Goal: Obtain resource: Download file/media

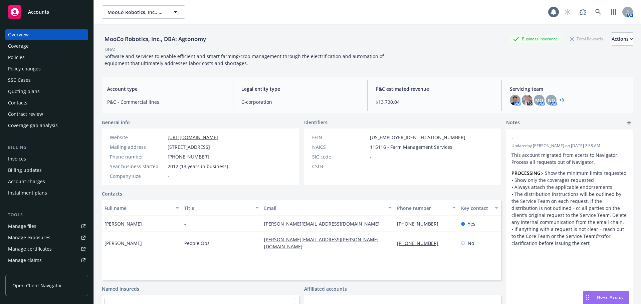
click at [156, 24] on div "MooCo Robotics, Inc., DBA: Agtonomy MooCo Robotics, Inc., DBA: Agtonomy 1 AM" at bounding box center [367, 12] width 547 height 24
click at [156, 10] on span "MooCo Robotics, Inc., DBA: Agtonomy" at bounding box center [137, 12] width 58 height 7
type input "alceptor"
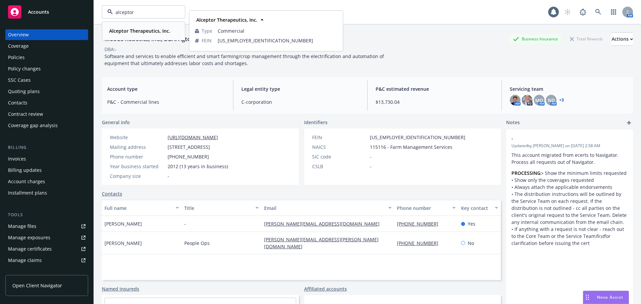
click at [159, 35] on div "Alceptor Therapeutics, Inc. Type Commercial FEIN [US_EMPLOYER_IDENTIFICATION_NU…" at bounding box center [143, 31] width 82 height 18
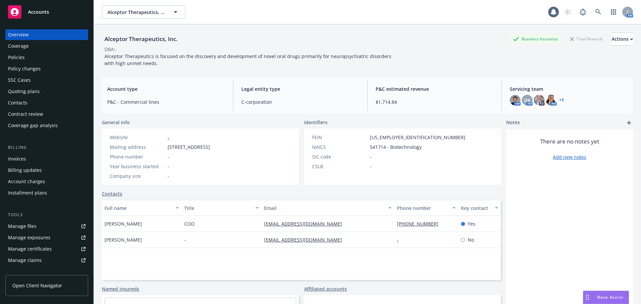
click at [60, 56] on div "Policies" at bounding box center [46, 57] width 77 height 11
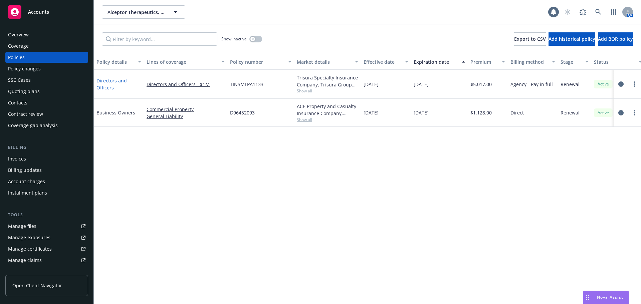
click at [117, 79] on link "Directors and Officers" at bounding box center [111, 83] width 30 height 13
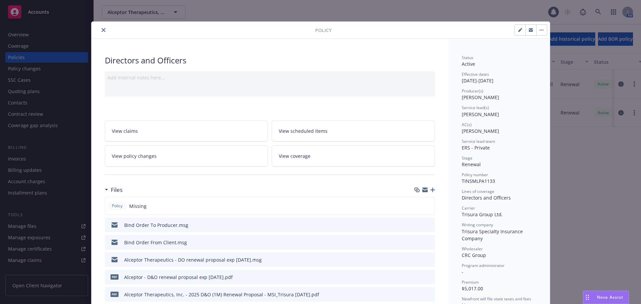
click at [101, 31] on icon "close" at bounding box center [103, 30] width 4 height 4
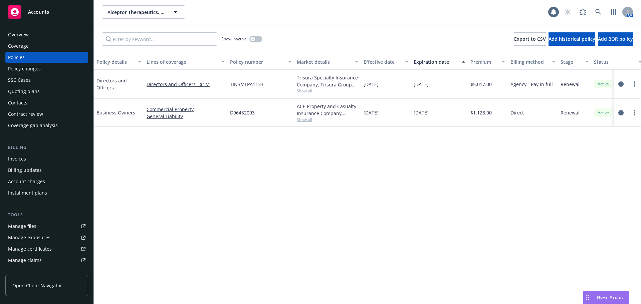
click at [27, 100] on div "Contacts" at bounding box center [46, 102] width 77 height 11
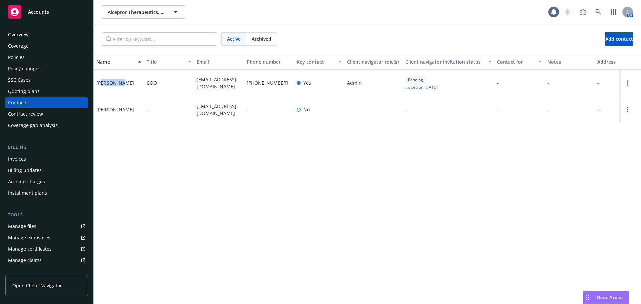
drag, startPoint x: 117, startPoint y: 83, endPoint x: 102, endPoint y: 85, distance: 14.8
click at [102, 85] on div "[PERSON_NAME]" at bounding box center [114, 82] width 37 height 7
drag, startPoint x: 231, startPoint y: 89, endPoint x: 218, endPoint y: 90, distance: 12.7
click at [227, 90] on span "[EMAIL_ADDRESS][DOMAIN_NAME]" at bounding box center [219, 83] width 45 height 14
drag, startPoint x: 200, startPoint y: 87, endPoint x: 197, endPoint y: 81, distance: 6.6
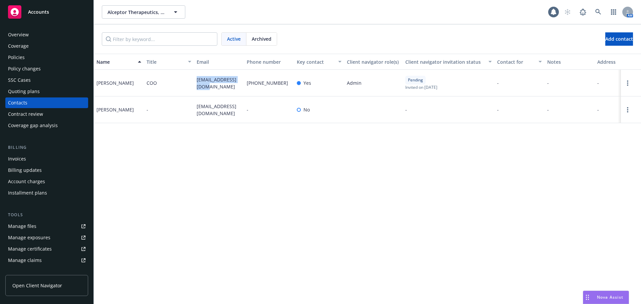
click at [197, 81] on span "[EMAIL_ADDRESS][DOMAIN_NAME]" at bounding box center [219, 83] width 45 height 14
drag, startPoint x: 206, startPoint y: 89, endPoint x: 194, endPoint y: 80, distance: 15.2
click at [194, 80] on div "[EMAIL_ADDRESS][DOMAIN_NAME]" at bounding box center [219, 83] width 50 height 27
copy span "[EMAIL_ADDRESS][DOMAIN_NAME]"
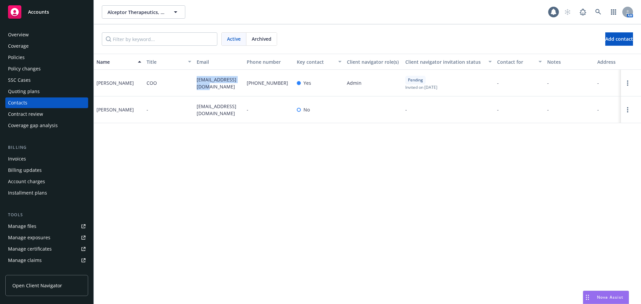
click at [31, 61] on div "Policies" at bounding box center [46, 57] width 77 height 11
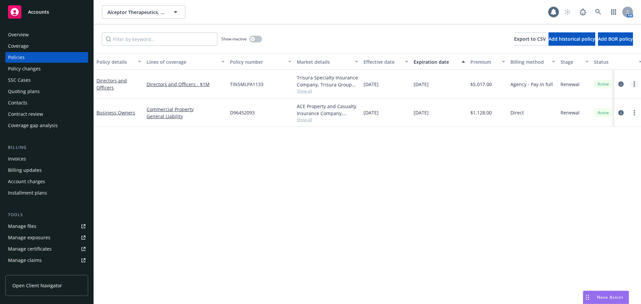
click at [635, 83] on icon "more" at bounding box center [634, 83] width 1 height 5
click at [601, 180] on link "Copy logging email" at bounding box center [599, 177] width 78 height 13
click at [39, 35] on div "Overview" at bounding box center [46, 34] width 77 height 11
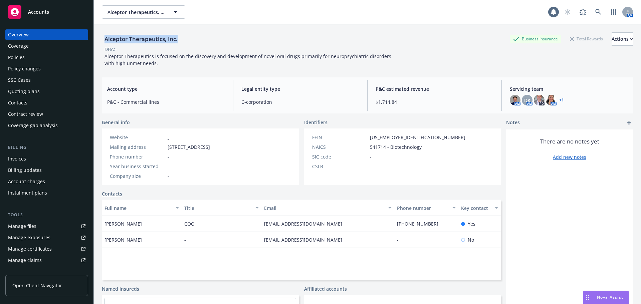
drag, startPoint x: 178, startPoint y: 39, endPoint x: 102, endPoint y: 40, distance: 75.5
click at [102, 40] on div "Alceptor Therapeutics, Inc." at bounding box center [141, 39] width 78 height 9
copy div "Alceptor Therapeutics, Inc."
click at [59, 42] on div "Coverage" at bounding box center [46, 46] width 77 height 11
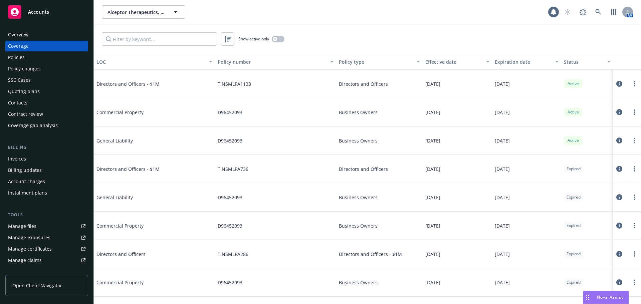
click at [62, 60] on div "Policies" at bounding box center [46, 57] width 77 height 11
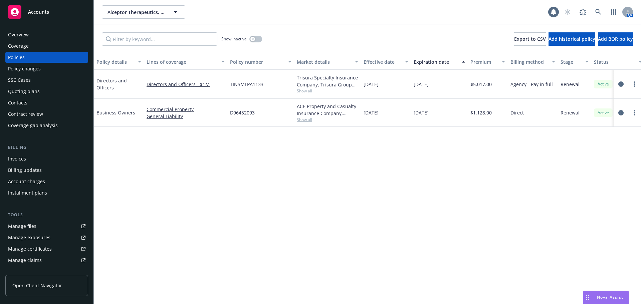
click at [238, 83] on span "TINSMLPA1133" at bounding box center [246, 84] width 33 height 7
copy span "TINSMLPA1133"
click at [100, 81] on link "Directors and Officers" at bounding box center [111, 83] width 30 height 13
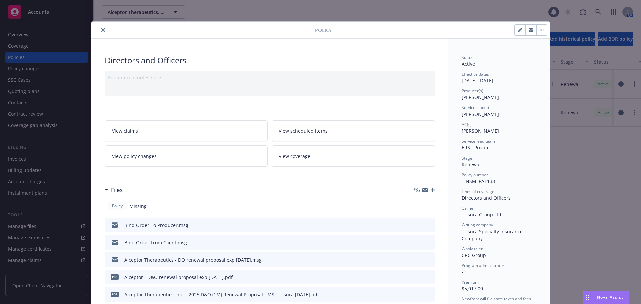
click at [102, 29] on icon "close" at bounding box center [103, 30] width 4 height 4
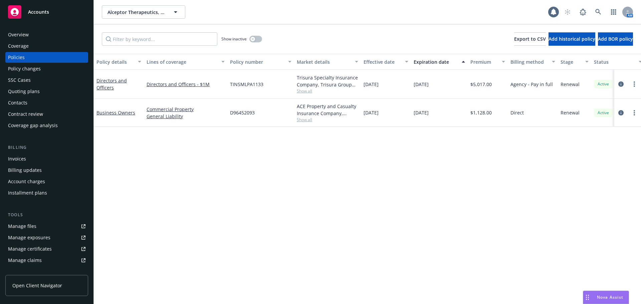
click at [18, 157] on div "Invoices" at bounding box center [17, 159] width 18 height 11
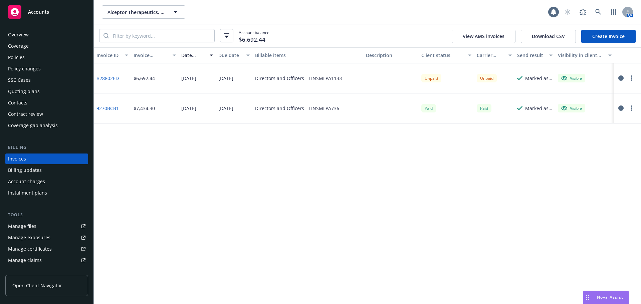
click at [632, 76] on button "button" at bounding box center [632, 78] width 8 height 8
click at [597, 115] on link "Copy invoice URL" at bounding box center [592, 118] width 85 height 13
click at [29, 104] on div "Contacts" at bounding box center [46, 102] width 77 height 11
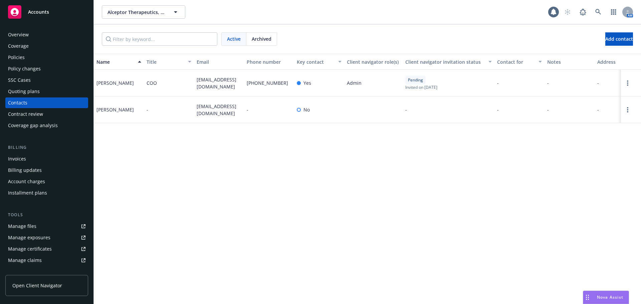
click at [22, 70] on div "Policy changes" at bounding box center [24, 68] width 33 height 11
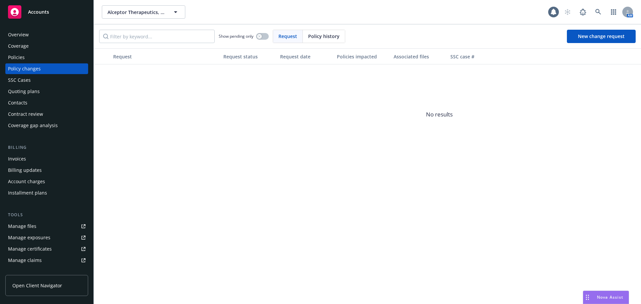
click at [27, 59] on div "Policies" at bounding box center [46, 57] width 77 height 11
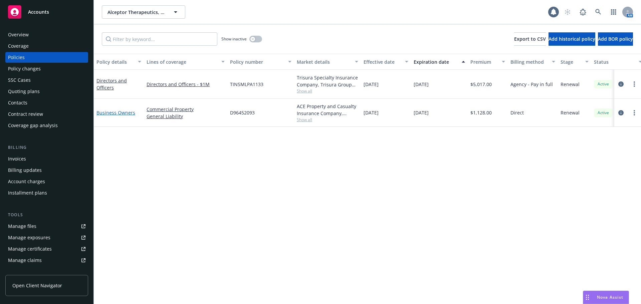
click at [102, 110] on link "Business Owners" at bounding box center [115, 113] width 39 height 6
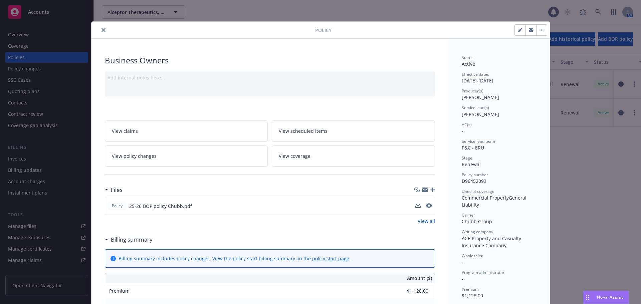
click at [419, 208] on div at bounding box center [423, 206] width 17 height 7
click at [417, 207] on icon "download file" at bounding box center [417, 208] width 5 height 2
drag, startPoint x: 487, startPoint y: 183, endPoint x: 458, endPoint y: 182, distance: 29.1
copy span "D96452093"
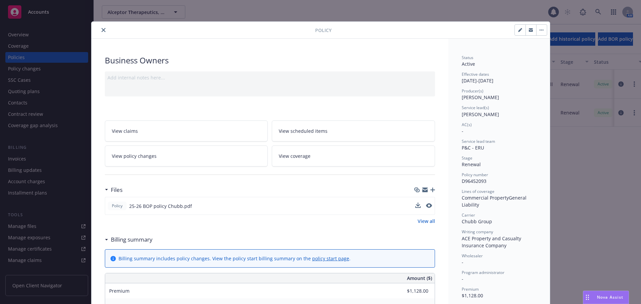
drag, startPoint x: 528, startPoint y: 29, endPoint x: 564, endPoint y: 42, distance: 37.9
click at [529, 29] on icon "button" at bounding box center [531, 29] width 4 height 2
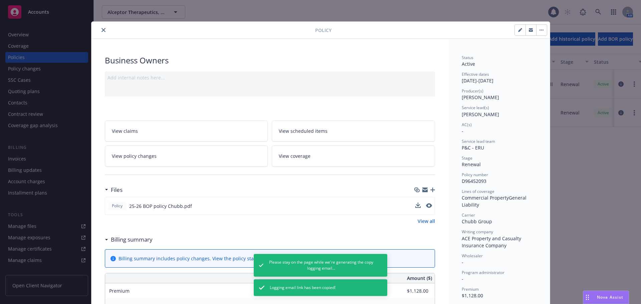
click at [102, 32] on icon "close" at bounding box center [103, 30] width 4 height 4
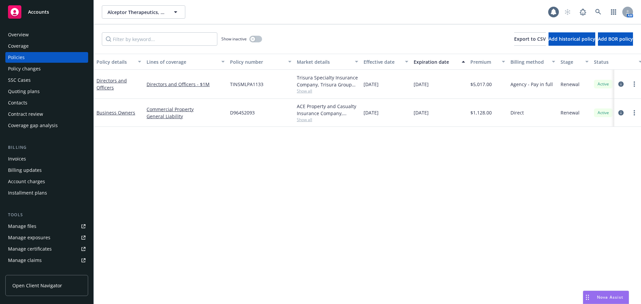
click at [15, 32] on div "Overview" at bounding box center [18, 34] width 21 height 11
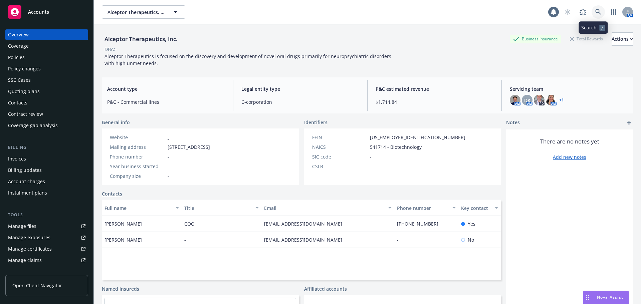
click at [599, 12] on link at bounding box center [598, 11] width 13 height 13
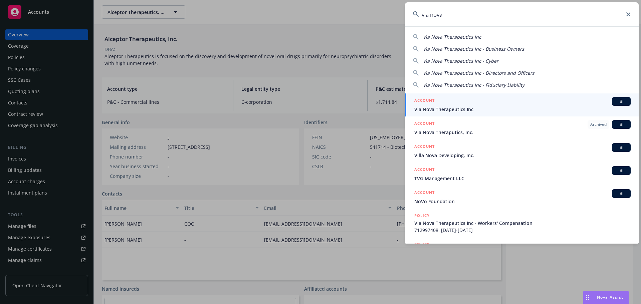
type input "via nova"
click at [474, 110] on span "Via Nova Therapeutics Inc" at bounding box center [522, 109] width 216 height 7
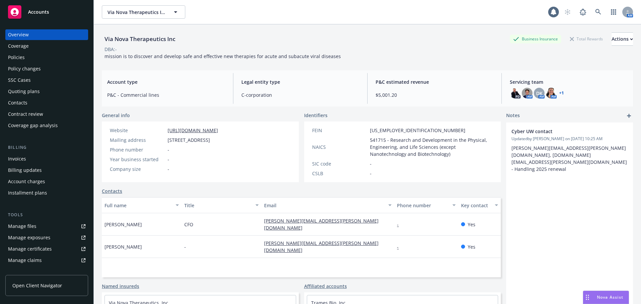
click at [40, 54] on div "Policies" at bounding box center [46, 57] width 77 height 11
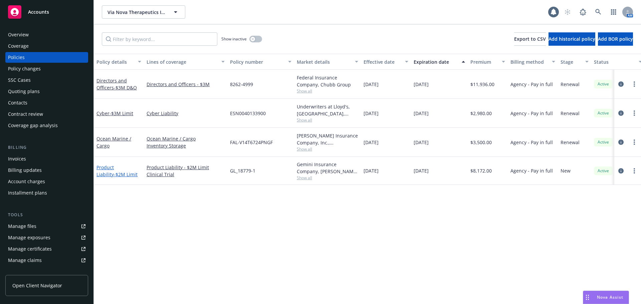
click at [120, 168] on link "Product Liability - $2M Limit" at bounding box center [116, 170] width 41 height 13
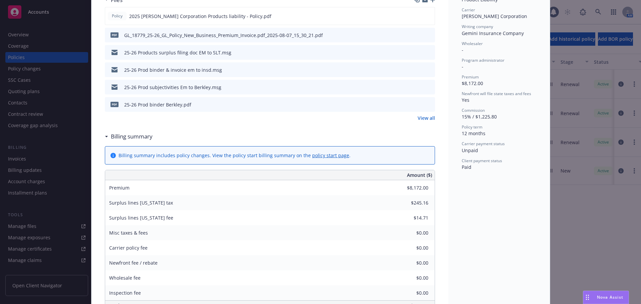
scroll to position [165, 0]
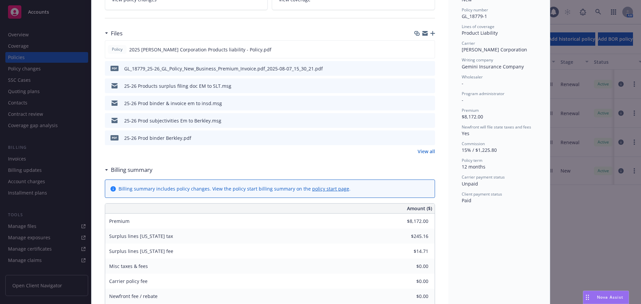
click at [426, 67] on icon "preview file" at bounding box center [429, 68] width 6 height 5
click at [428, 85] on icon "preview file" at bounding box center [429, 85] width 6 height 5
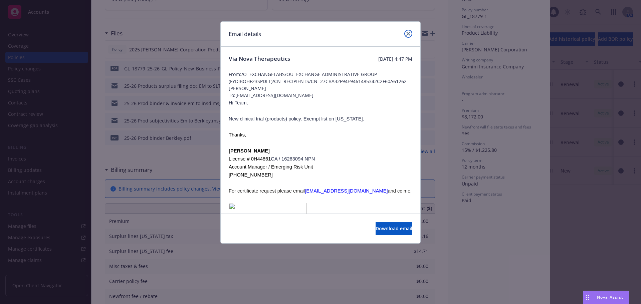
click at [410, 32] on icon "close" at bounding box center [408, 34] width 4 height 4
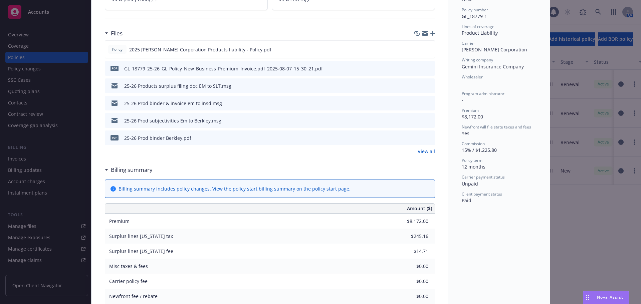
click at [423, 103] on div at bounding box center [424, 103] width 17 height 7
click at [428, 103] on icon "preview file" at bounding box center [429, 102] width 6 height 5
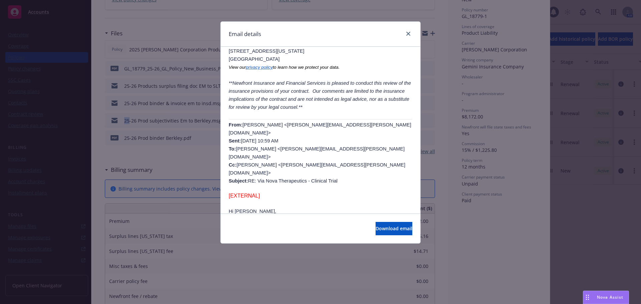
scroll to position [0, 0]
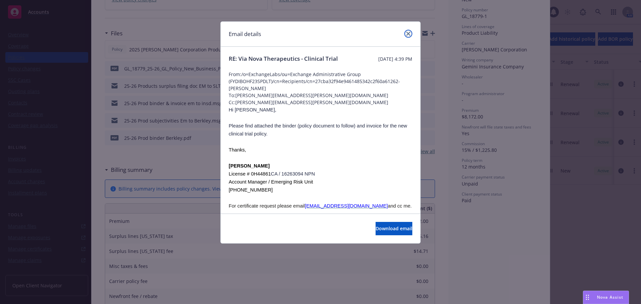
click at [410, 36] on link "close" at bounding box center [408, 34] width 8 height 8
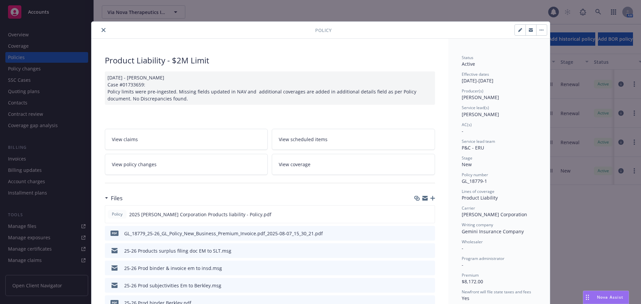
click at [101, 28] on icon "close" at bounding box center [103, 30] width 4 height 4
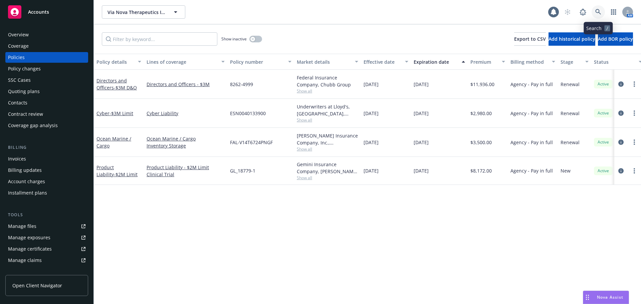
click at [601, 15] on icon at bounding box center [598, 12] width 6 height 6
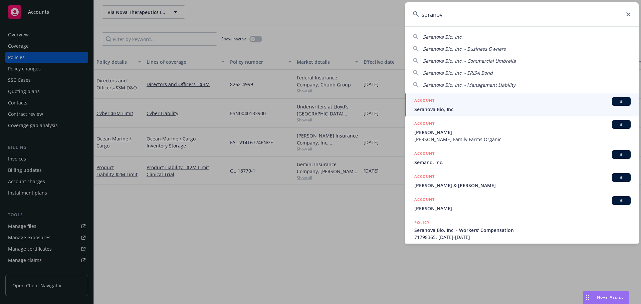
type input "seranov"
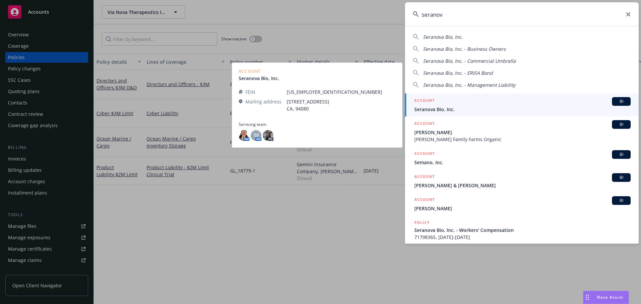
click at [460, 109] on span "Seranova Bio, Inc." at bounding box center [522, 109] width 216 height 7
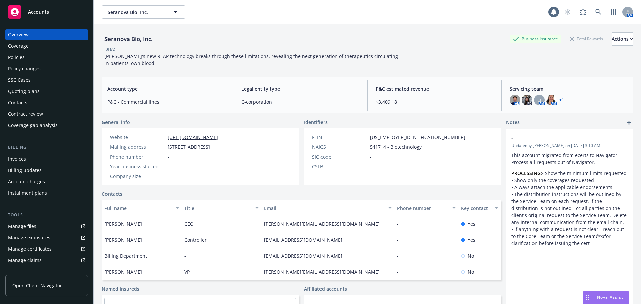
click at [43, 48] on div "Coverage" at bounding box center [46, 46] width 77 height 11
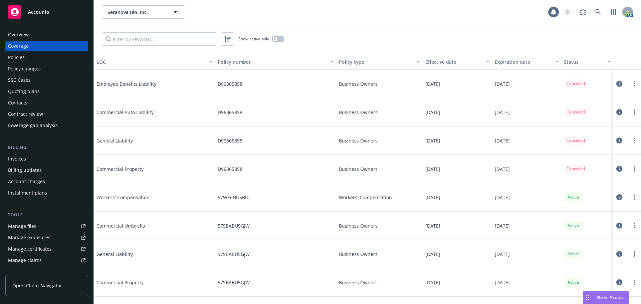
click at [9, 56] on div "Policies" at bounding box center [16, 57] width 17 height 11
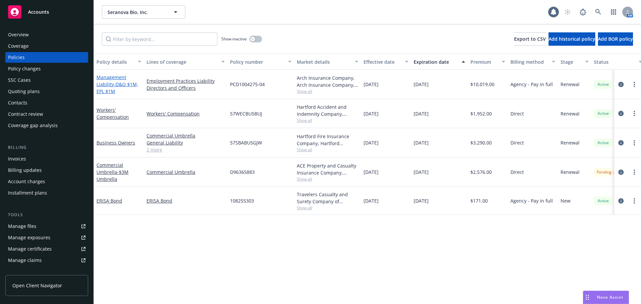
click at [111, 82] on link "Management Liability - D&O $1M, EPL $1M" at bounding box center [117, 84] width 42 height 20
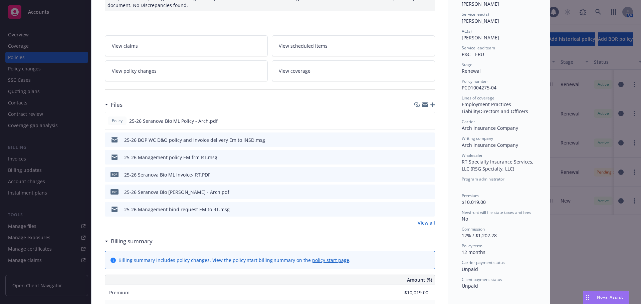
scroll to position [100, 0]
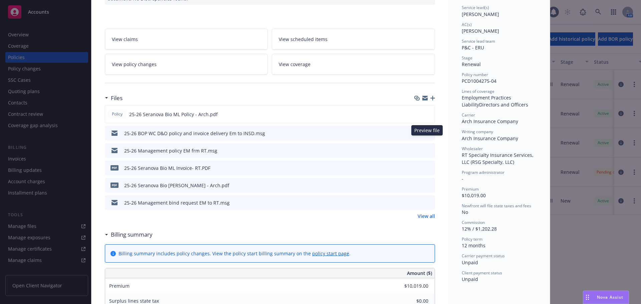
click at [428, 135] on icon "preview file" at bounding box center [429, 133] width 6 height 5
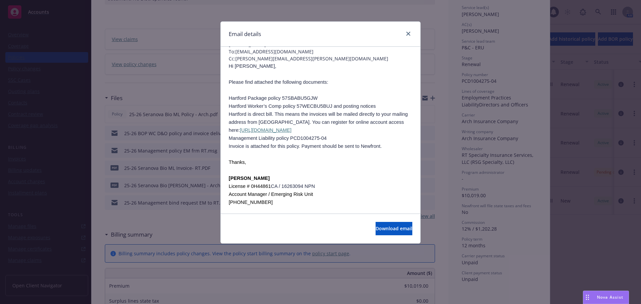
scroll to position [0, 0]
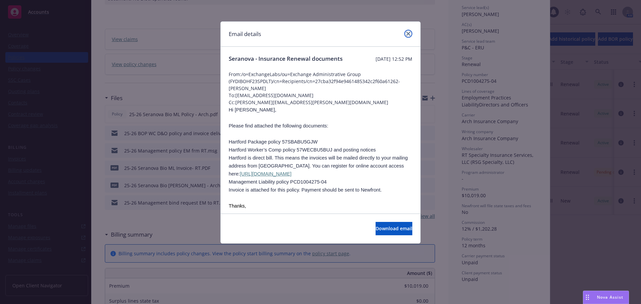
click at [409, 30] on link "close" at bounding box center [408, 34] width 8 height 8
click at [409, 30] on div "View claims View scheduled items View policy changes View coverage" at bounding box center [270, 48] width 330 height 54
